Goal: Navigation & Orientation: Find specific page/section

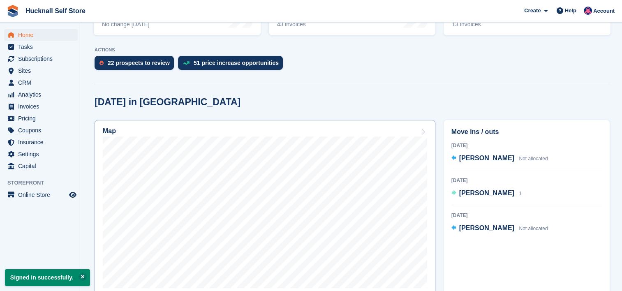
scroll to position [164, 0]
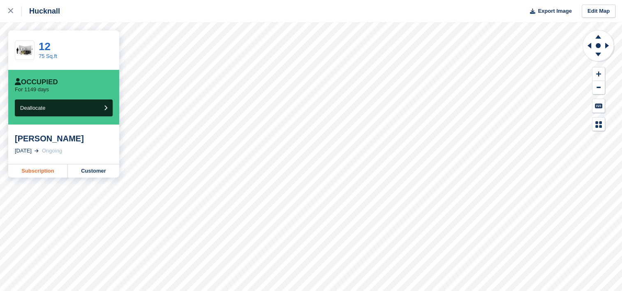
click at [39, 171] on link "Subscription" at bounding box center [38, 170] width 60 height 13
click at [28, 169] on link "Subscription" at bounding box center [38, 170] width 60 height 13
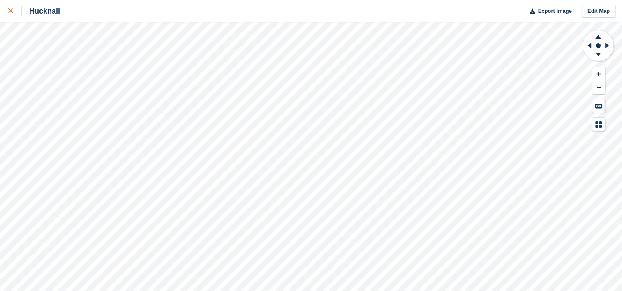
click at [10, 9] on icon at bounding box center [10, 10] width 5 height 5
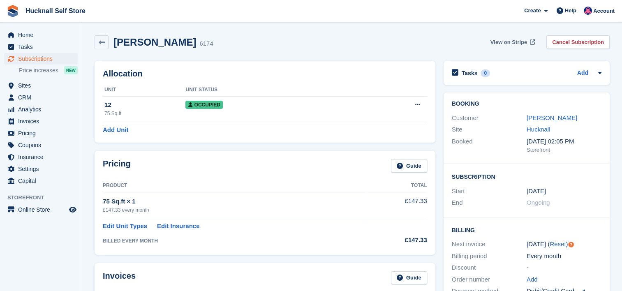
click at [524, 41] on span "View on Stripe" at bounding box center [508, 42] width 37 height 8
click at [28, 32] on span "Home" at bounding box center [42, 35] width 49 height 12
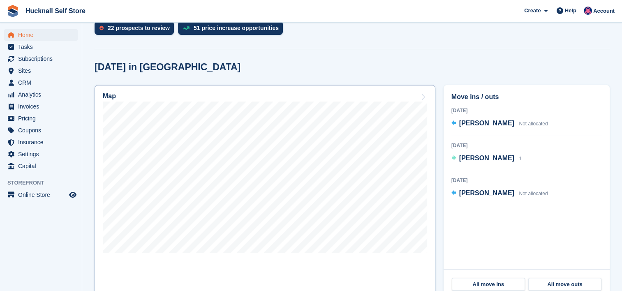
scroll to position [246, 0]
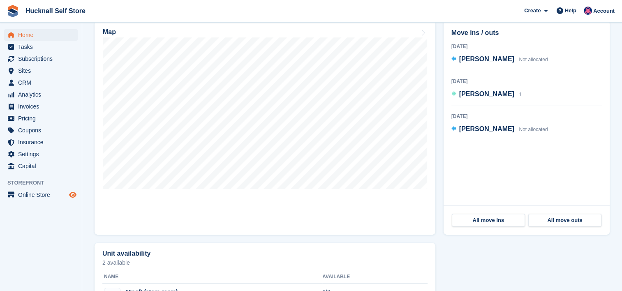
click at [69, 193] on span "Preview store" at bounding box center [73, 195] width 10 height 10
click at [426, 12] on span "Hucknall Self Store Create Subscription Invoice Contact Deal Discount Page Help…" at bounding box center [311, 11] width 622 height 22
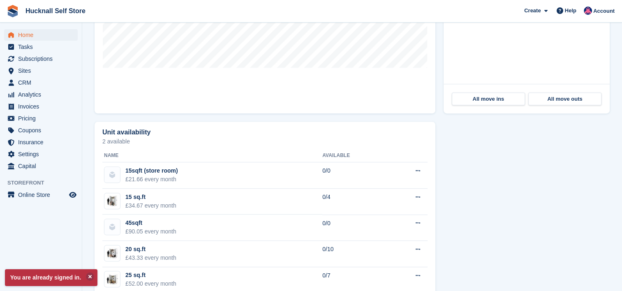
scroll to position [412, 0]
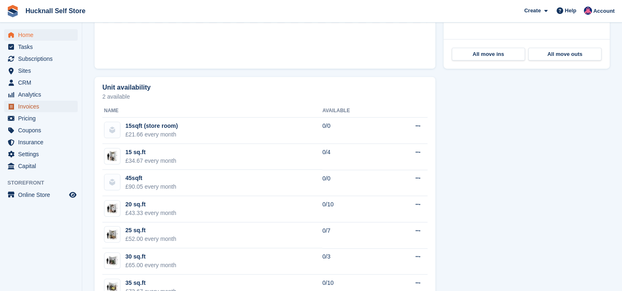
click at [38, 106] on span "Invoices" at bounding box center [42, 107] width 49 height 12
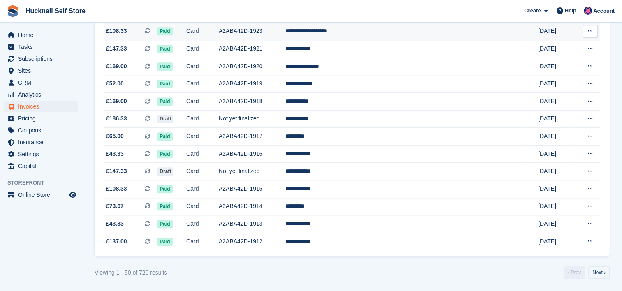
scroll to position [767, 0]
click at [598, 271] on link "Next ›" at bounding box center [598, 272] width 21 height 12
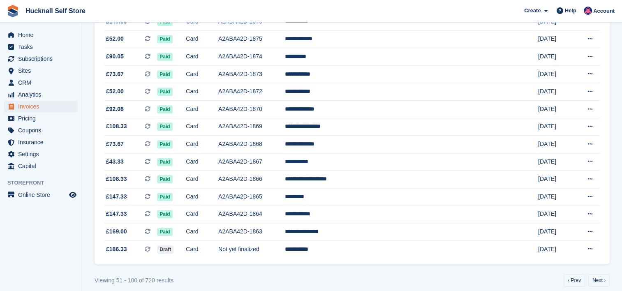
scroll to position [767, 0]
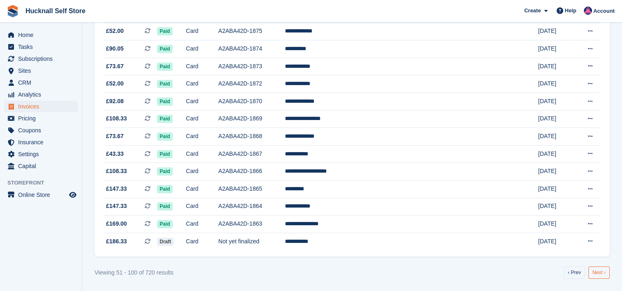
click at [592, 270] on link "Next ›" at bounding box center [598, 272] width 21 height 12
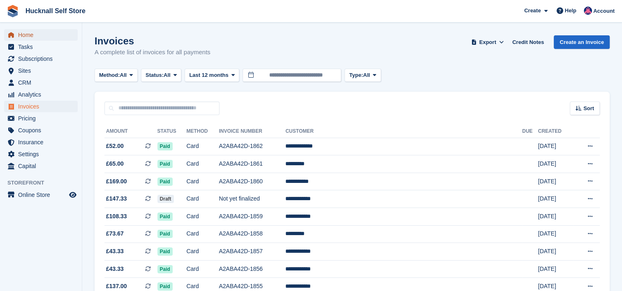
click at [35, 33] on span "Home" at bounding box center [42, 35] width 49 height 12
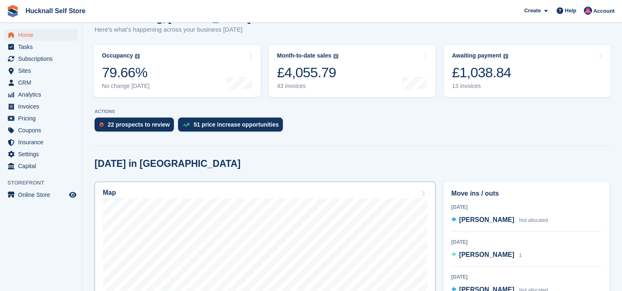
scroll to position [84, 0]
